Goal: Task Accomplishment & Management: Manage account settings

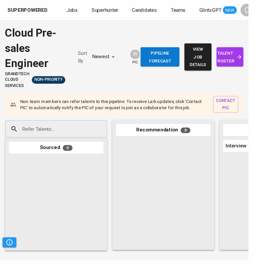
click at [238, 62] on span "talent roster" at bounding box center [238, 59] width 17 height 16
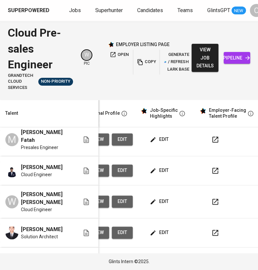
click at [160, 173] on span "edit" at bounding box center [159, 170] width 17 height 8
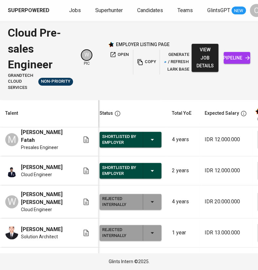
click at [232, 0] on html "Superpowered Jobs Superhunter Candidates Teams GlintsGPT NEW C Cloud Pre-sales …" at bounding box center [129, 135] width 258 height 270
